Goal: Task Accomplishment & Management: Complete application form

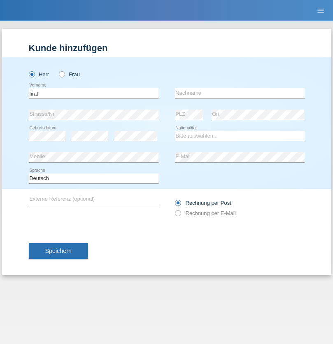
type input "firat"
click at [240, 93] on input "text" at bounding box center [240, 93] width 130 height 10
type input "kara"
select select "CH"
radio input "true"
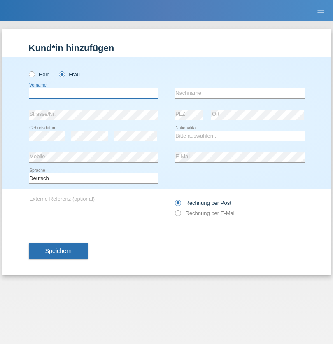
click at [93, 93] on input "text" at bounding box center [94, 93] width 130 height 10
type input "Nuria"
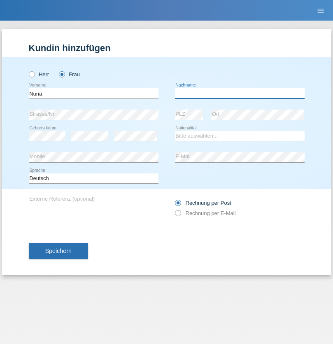
click at [240, 93] on input "text" at bounding box center [240, 93] width 130 height 10
type input "D'Antino"
select select "CH"
